Goal: Task Accomplishment & Management: Manage account settings

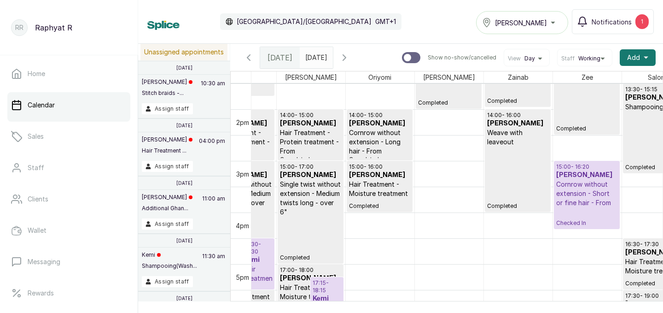
click at [596, 178] on h3 "[PERSON_NAME]" at bounding box center [586, 174] width 61 height 9
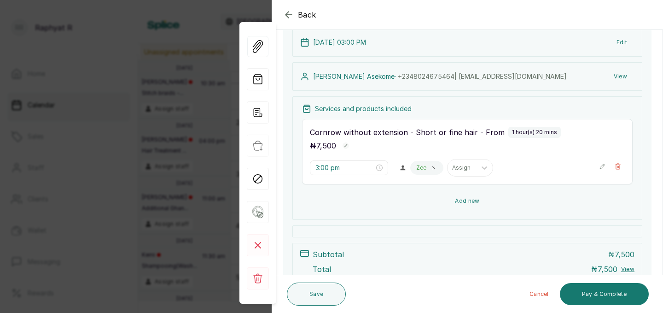
click at [485, 200] on button "Add new" at bounding box center [467, 201] width 331 height 22
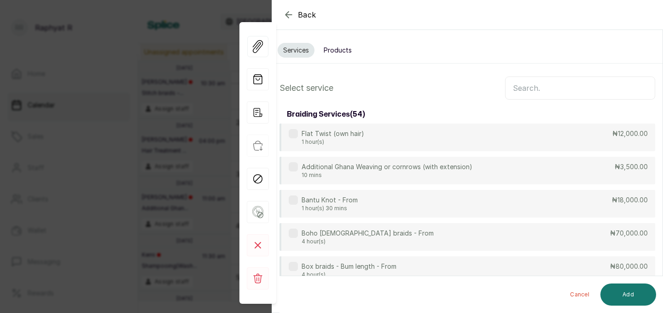
click at [346, 48] on button "Products" at bounding box center [337, 50] width 39 height 15
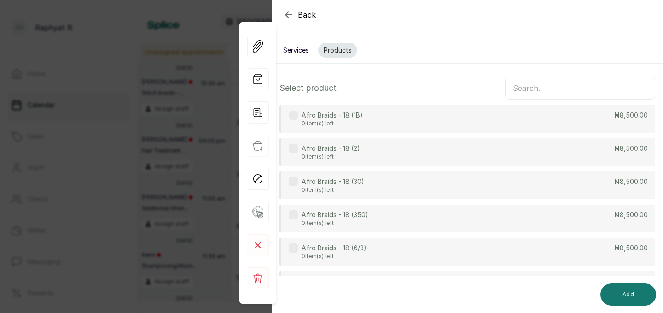
click at [517, 89] on input "text" at bounding box center [580, 87] width 150 height 23
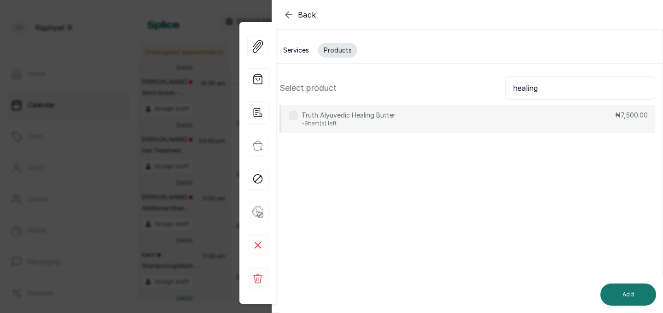
type input "healing"
click at [483, 122] on div "Truth Alyuvedic Healing Butter -9 item(s) left ₦7,500.00" at bounding box center [467, 119] width 376 height 28
click at [629, 293] on button "Add" at bounding box center [628, 294] width 56 height 22
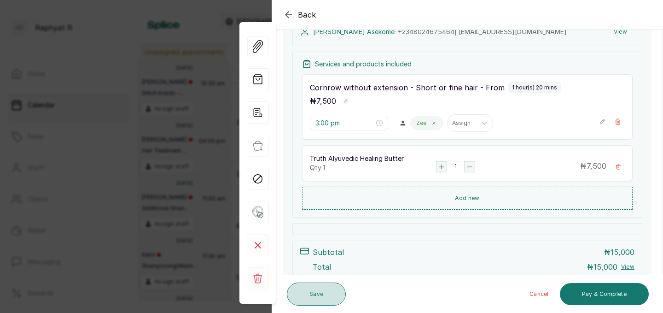
click at [323, 288] on button "Save" at bounding box center [316, 293] width 59 height 23
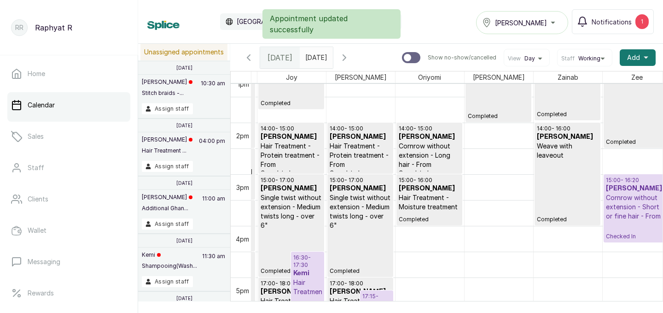
scroll to position [0, 62]
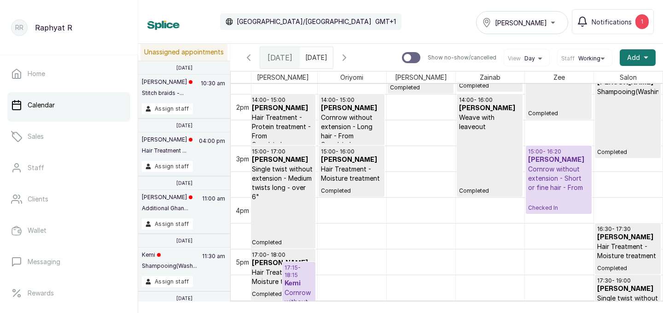
click at [339, 159] on h3 "[PERSON_NAME]" at bounding box center [351, 159] width 61 height 9
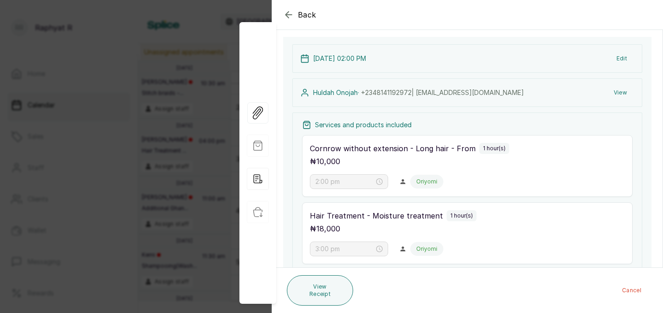
click at [292, 15] on icon "button" at bounding box center [288, 14] width 11 height 11
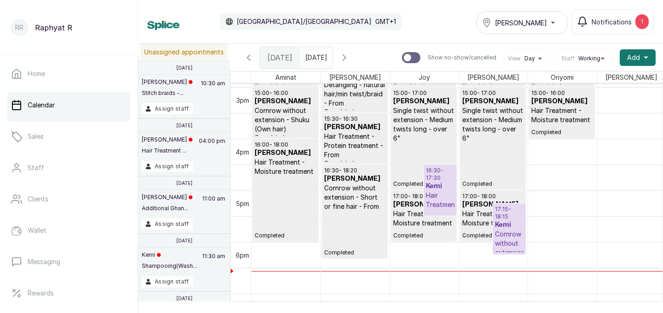
click at [434, 192] on p "Hair Treatment - Moisture treatment" at bounding box center [440, 214] width 29 height 46
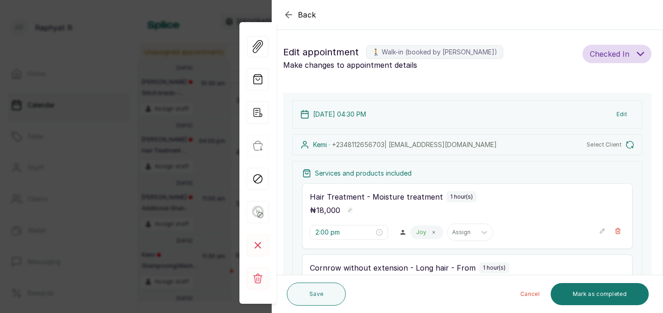
type input "4:30 pm"
type input "5:15 pm"
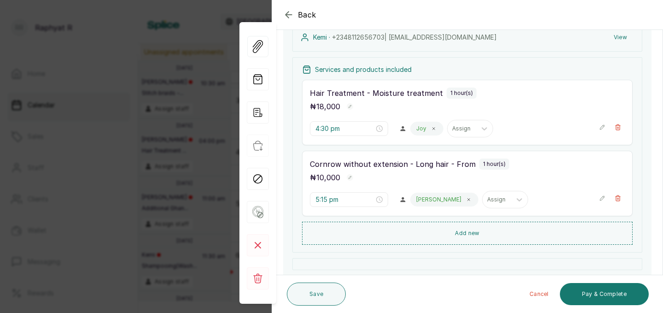
click at [600, 126] on icon "button" at bounding box center [602, 127] width 6 height 6
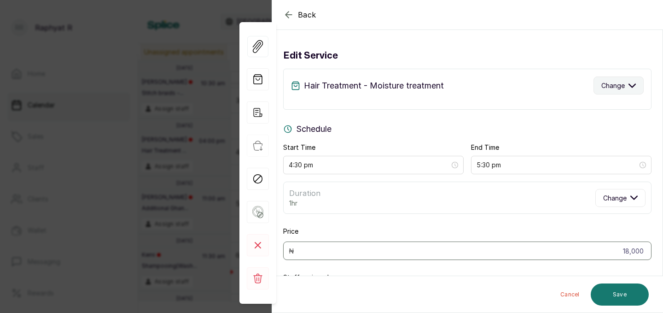
click at [634, 85] on icon "button" at bounding box center [632, 85] width 6 height 3
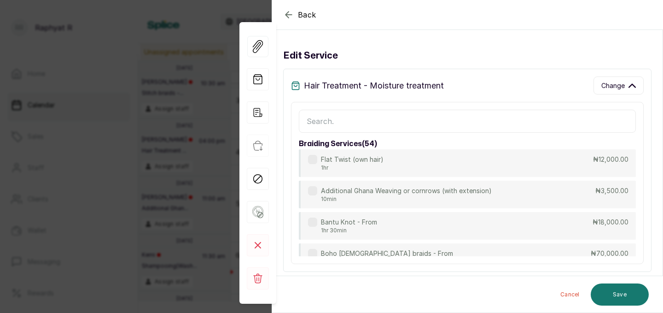
click at [312, 118] on input "text" at bounding box center [467, 121] width 337 height 23
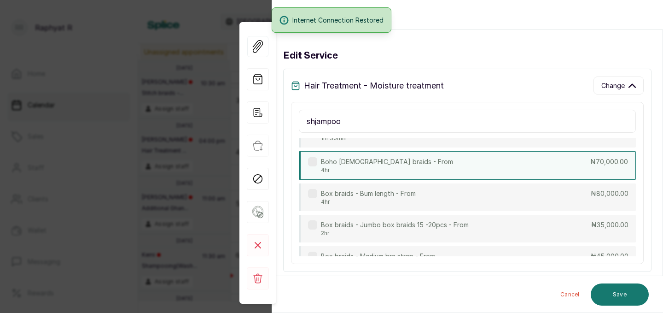
scroll to position [92, 0]
type input "s"
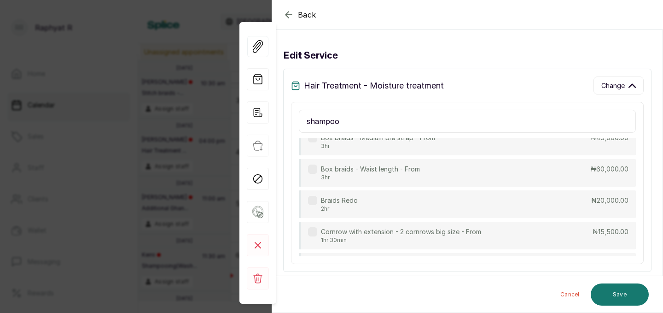
scroll to position [0, 0]
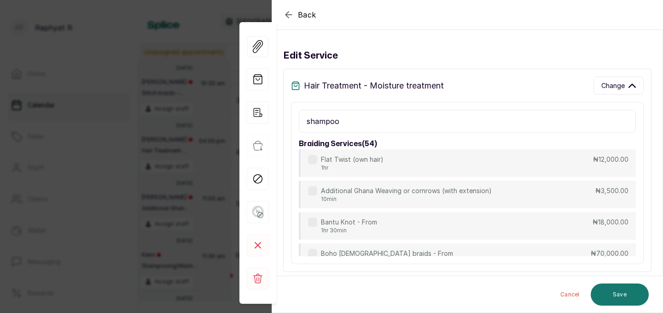
type input "shampoo"
click at [289, 12] on icon "button" at bounding box center [288, 14] width 11 height 11
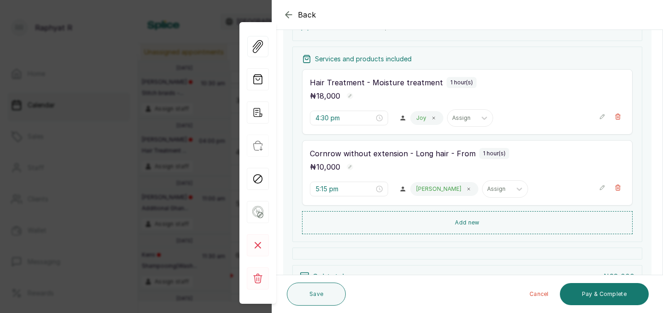
scroll to position [125, 0]
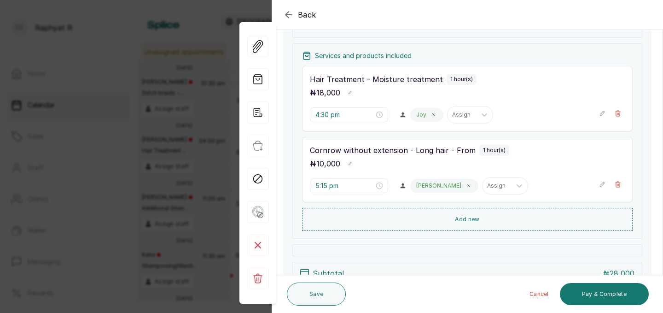
click at [603, 116] on button "Show no-show/cancelled" at bounding box center [602, 113] width 6 height 15
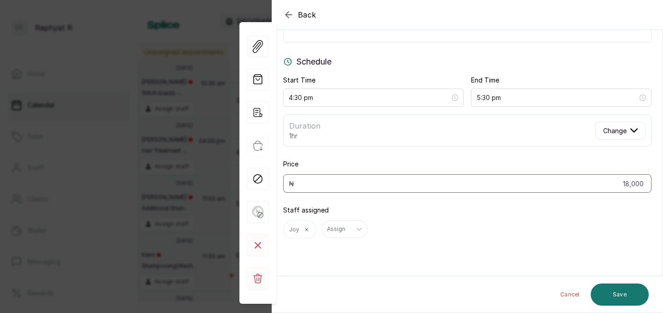
scroll to position [0, 0]
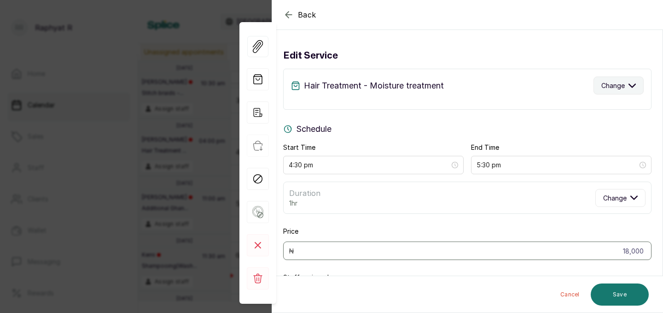
click at [632, 88] on icon "button" at bounding box center [631, 85] width 7 height 7
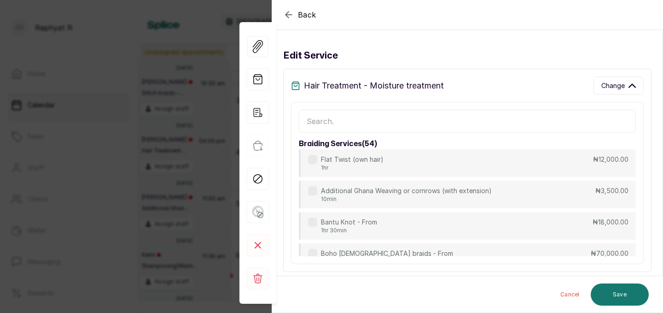
click at [313, 119] on input "text" at bounding box center [467, 121] width 337 height 23
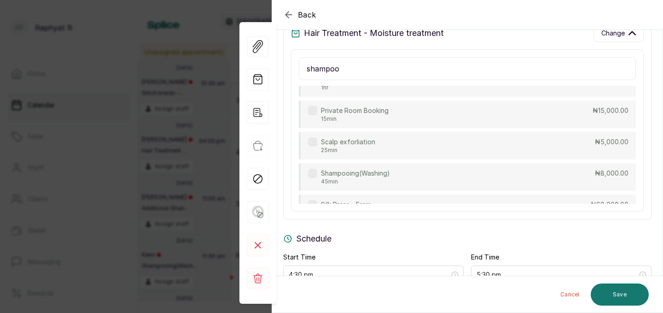
scroll to position [4200, 0]
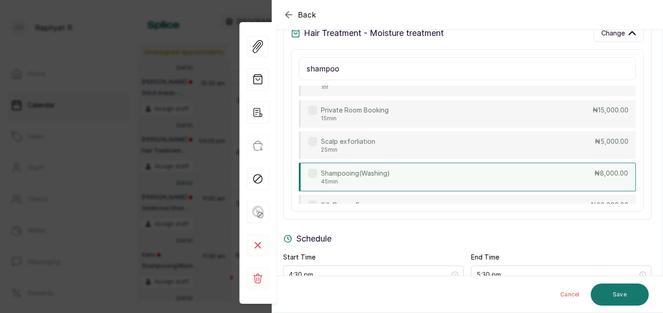
type input "shampoo"
click at [459, 173] on div "Shampooing(Washing) 45min ₦8,000.00" at bounding box center [467, 177] width 337 height 29
type input "5:15 pm"
type input "8,000"
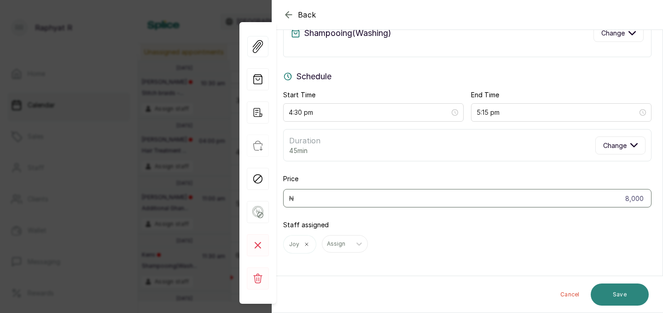
click at [617, 291] on button "Save" at bounding box center [620, 294] width 58 height 22
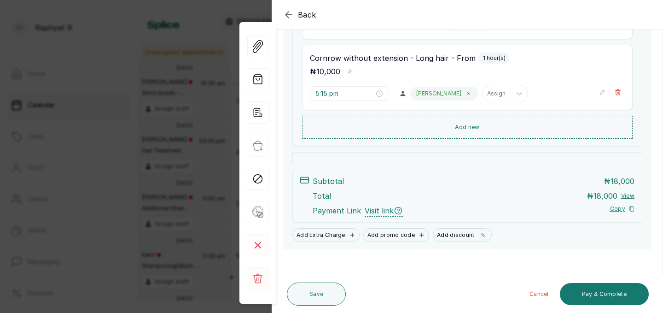
scroll to position [224, 0]
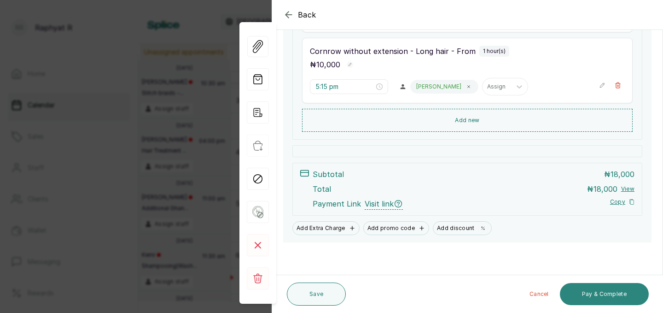
click at [612, 288] on button "Pay & Complete" at bounding box center [604, 294] width 89 height 22
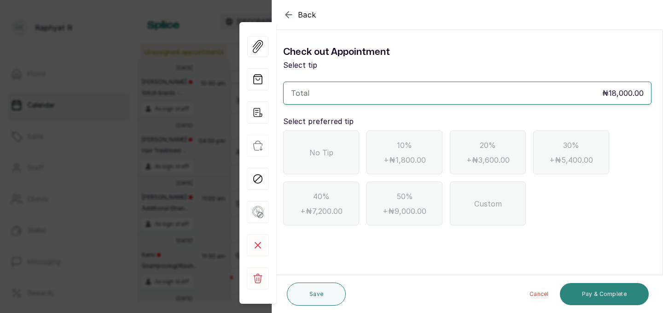
scroll to position [0, 0]
click at [306, 147] on div "No Tip" at bounding box center [321, 152] width 76 height 44
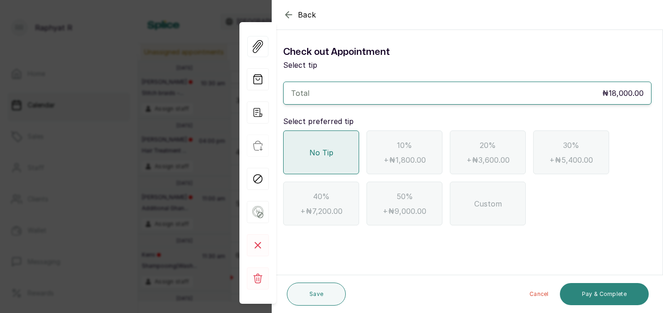
click at [610, 294] on button "Pay & Complete" at bounding box center [604, 294] width 89 height 22
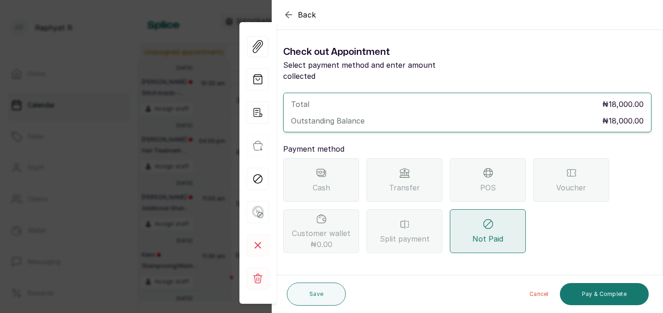
click at [413, 169] on div "Transfer" at bounding box center [404, 180] width 76 height 44
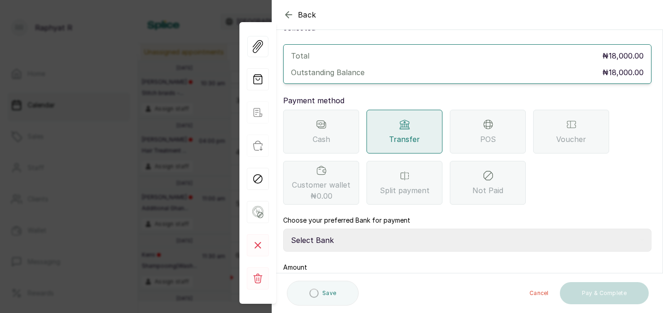
scroll to position [103, 0]
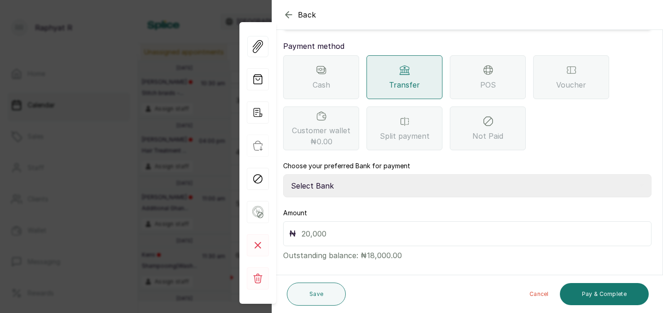
click at [325, 174] on select "Select Bank TRACTION(TRACTION) Providus Bank TASALAHQ HAIR AND BEAUTY Guaranty …" at bounding box center [467, 185] width 368 height 23
select select "d2e8ea74-1b1f-42b2-81f9-dacd6e382dd2"
click at [308, 227] on input "text" at bounding box center [474, 233] width 344 height 13
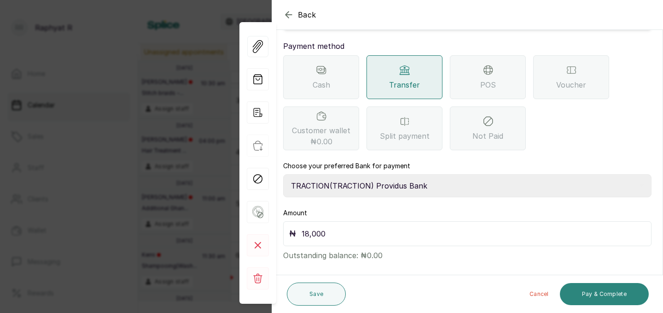
type input "18,000"
click at [595, 286] on button "Pay & Complete" at bounding box center [604, 294] width 89 height 22
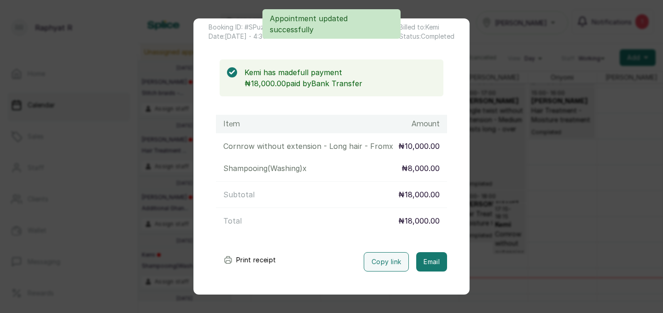
scroll to position [0, 0]
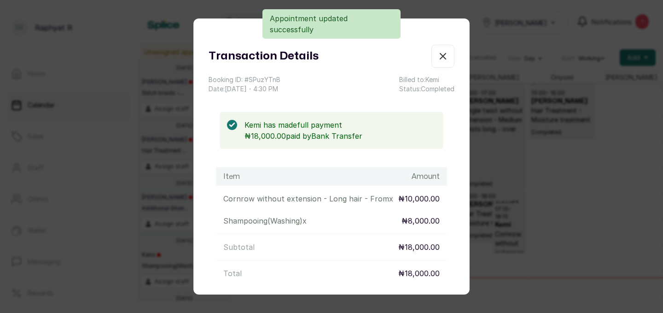
click at [444, 54] on icon "button" at bounding box center [443, 56] width 6 height 6
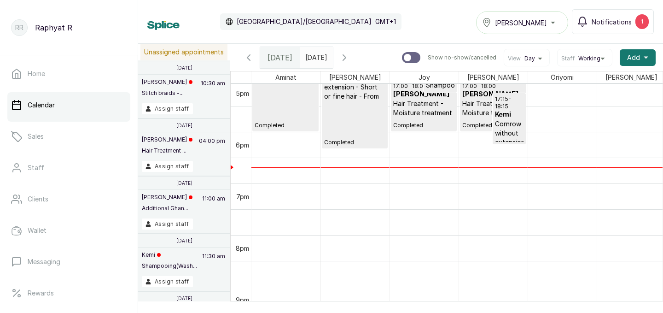
scroll to position [837, 0]
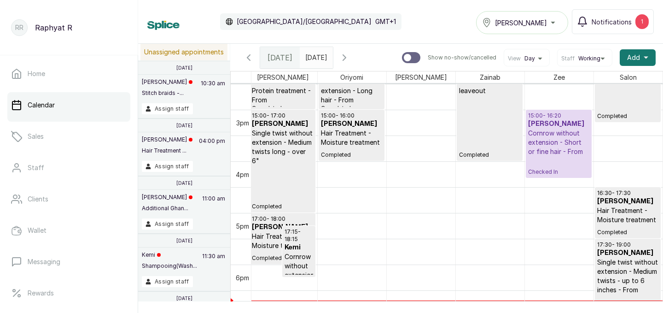
click at [569, 154] on p "Cornrow without extension - Short or fine hair - From" at bounding box center [558, 142] width 61 height 28
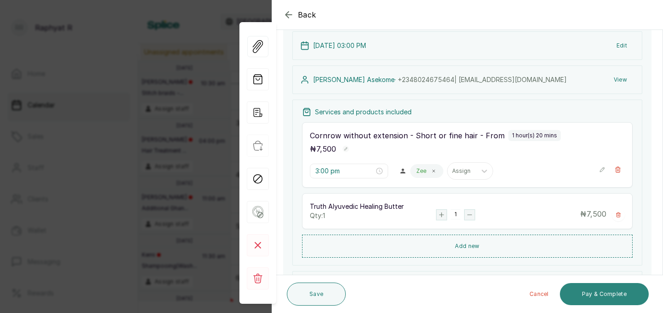
click at [601, 290] on button "Pay & Complete" at bounding box center [604, 294] width 89 height 22
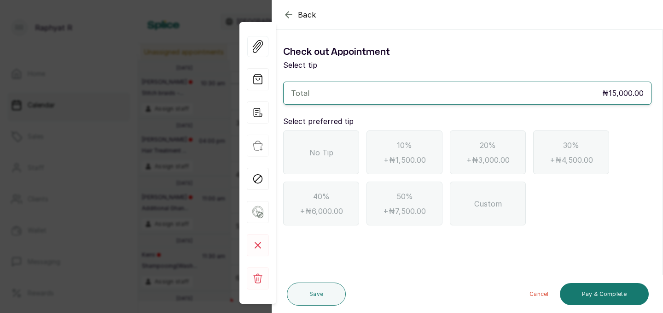
click at [328, 152] on span "No Tip" at bounding box center [321, 152] width 24 height 11
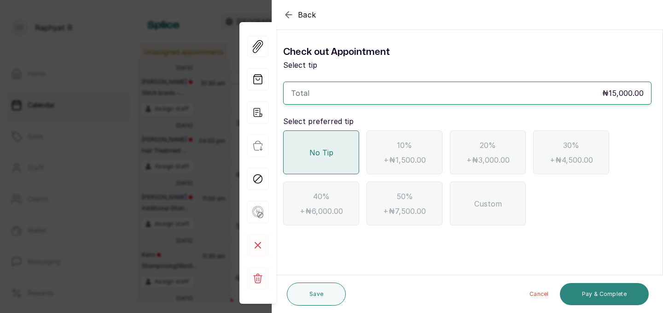
click at [598, 291] on button "Pay & Complete" at bounding box center [604, 294] width 89 height 22
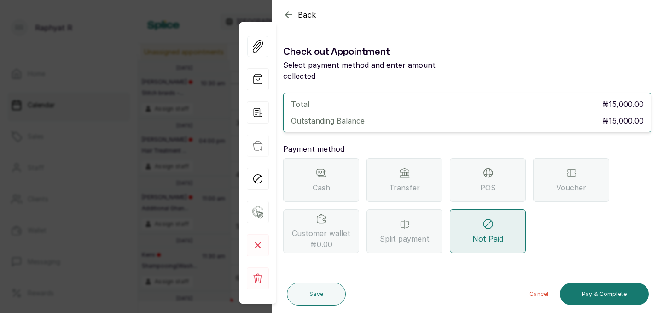
click at [489, 169] on icon at bounding box center [488, 173] width 4 height 8
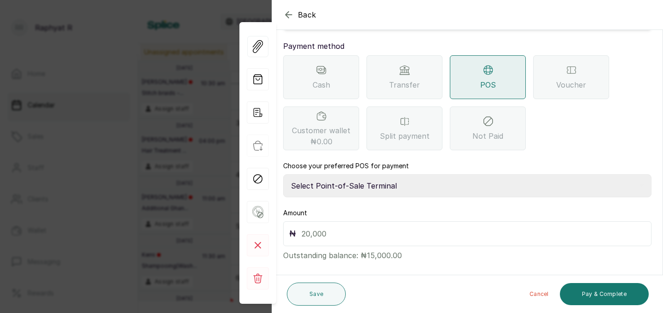
click at [348, 177] on select "Select Point-of-Sale Terminal Traction Providus Bank" at bounding box center [467, 185] width 368 height 23
select select "b1594abb-eea2-48ba-bf5f-ff0754569b84"
click at [309, 227] on input "text" at bounding box center [474, 233] width 344 height 13
type input "15,000"
click at [602, 288] on button "Pay & Complete" at bounding box center [604, 294] width 89 height 22
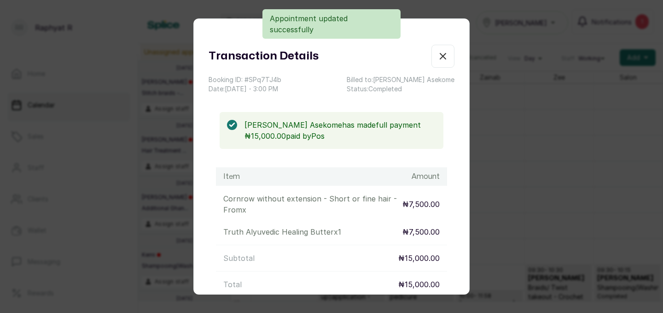
click at [445, 55] on icon "button" at bounding box center [442, 56] width 11 height 11
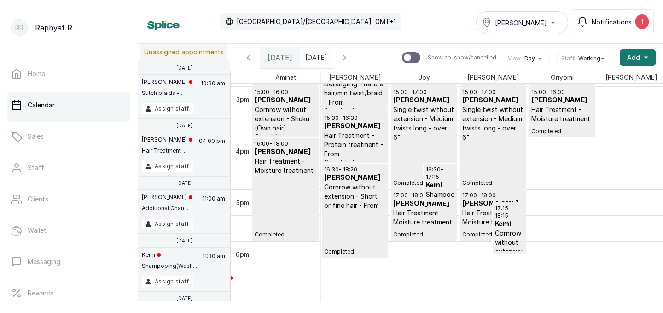
click at [630, 25] on span "Notifications" at bounding box center [612, 22] width 40 height 10
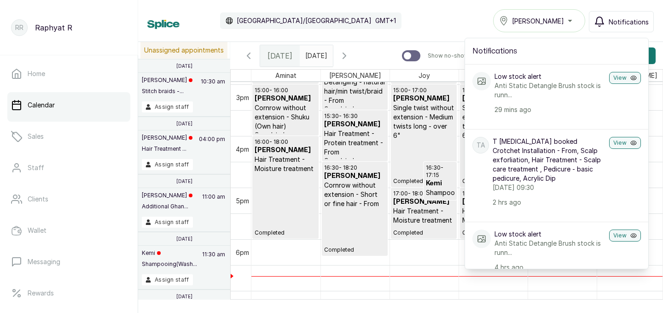
click at [448, 12] on div "Calendar [GEOGRAPHIC_DATA]/[GEOGRAPHIC_DATA] GMT+1 Tasala Ikoyi Notifications N…" at bounding box center [400, 20] width 506 height 23
